Goal: Task Accomplishment & Management: Use online tool/utility

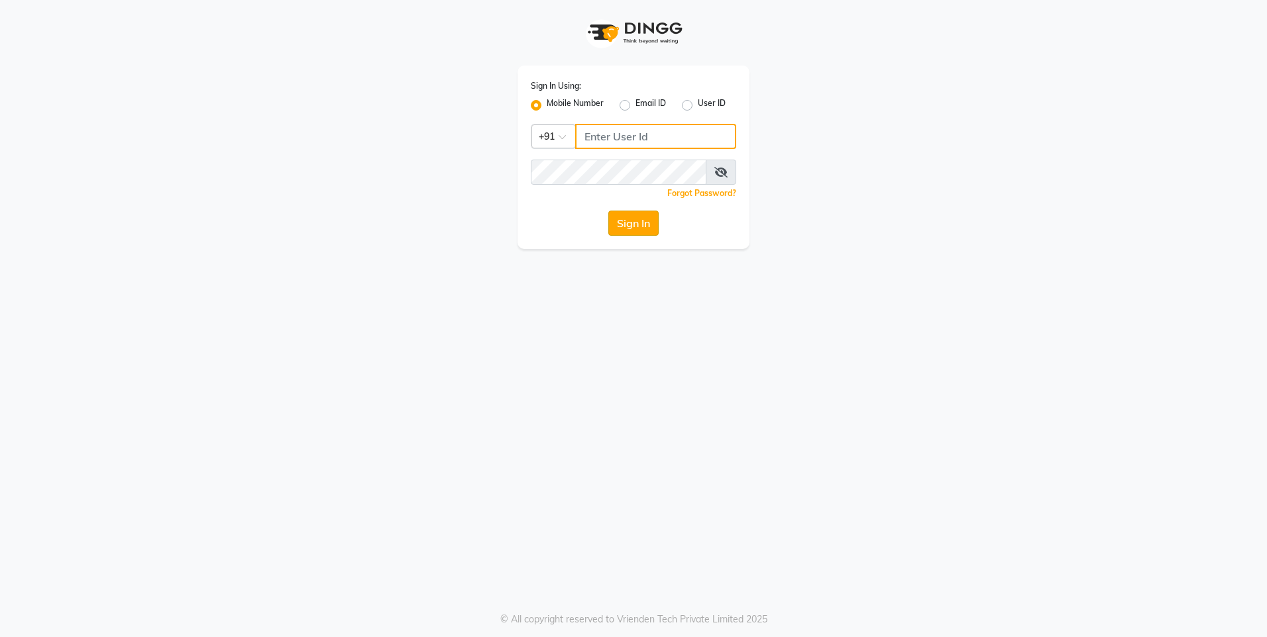
type input "7860000795"
click at [637, 227] on button "Sign In" at bounding box center [633, 223] width 50 height 25
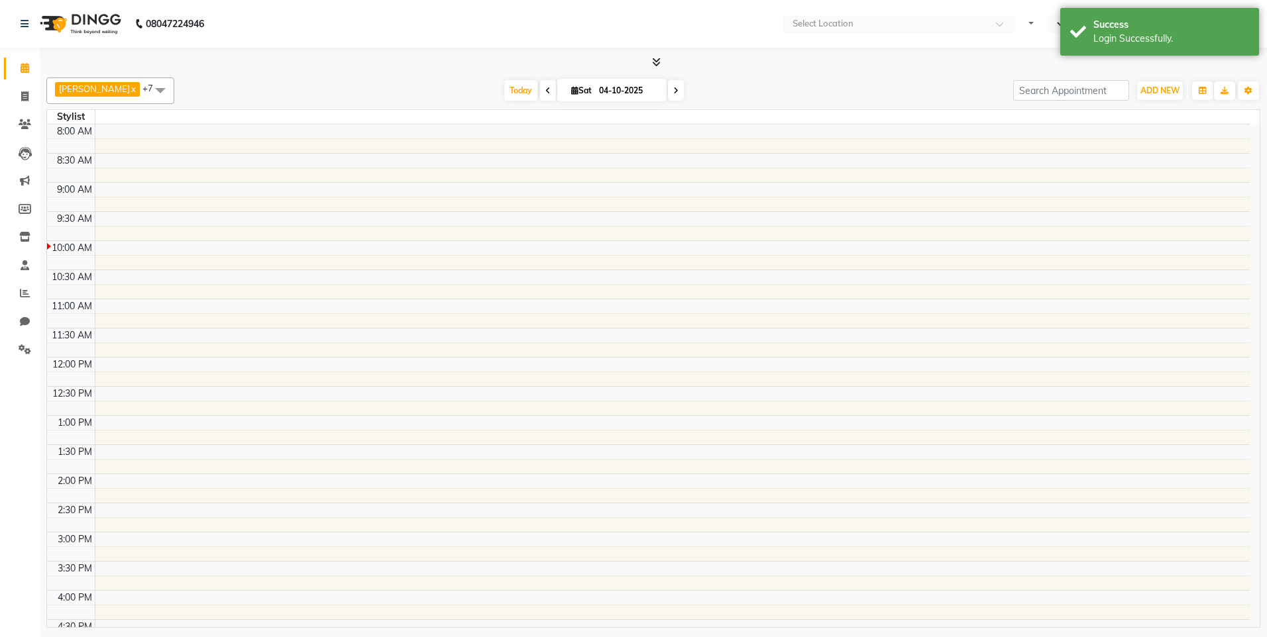
select select "en"
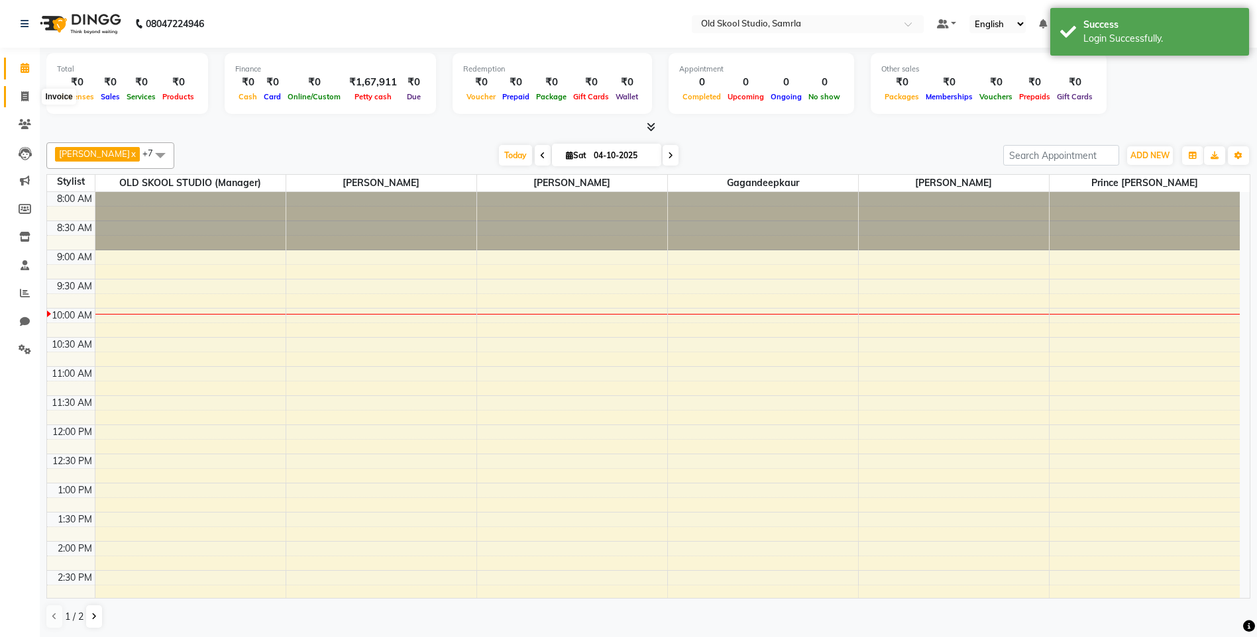
click at [18, 96] on span at bounding box center [24, 96] width 23 height 15
select select "service"
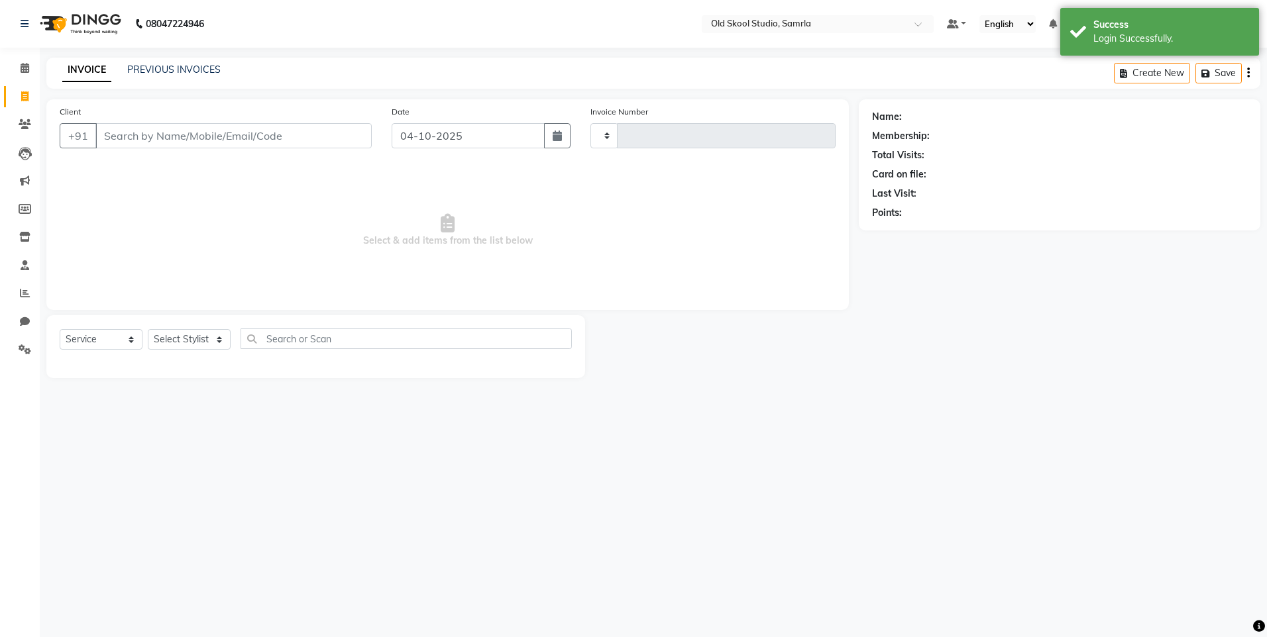
type input "0506"
select select "8041"
